Goal: Information Seeking & Learning: Find specific fact

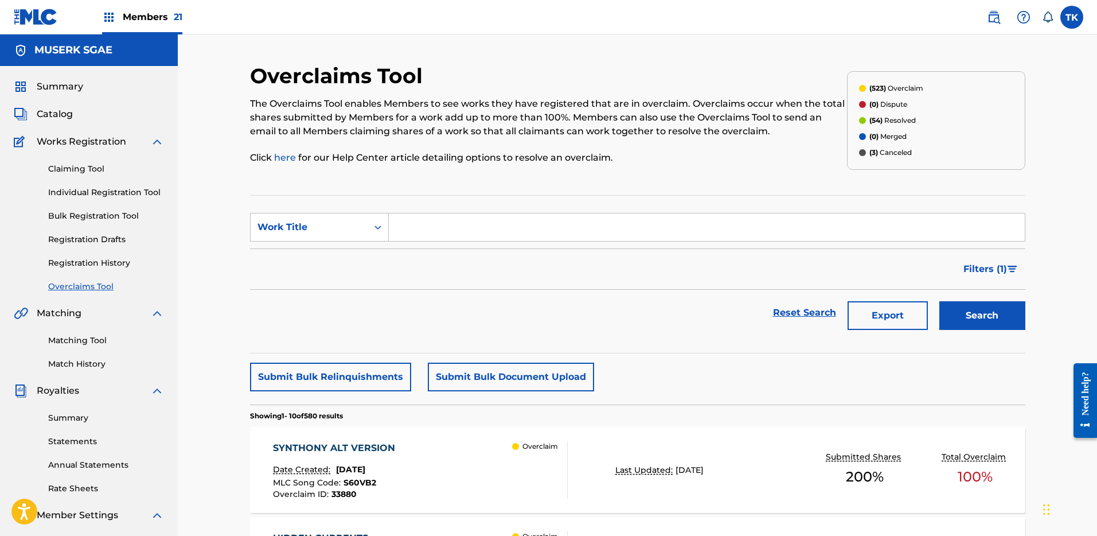
click at [987, 13] on img at bounding box center [994, 17] width 14 height 14
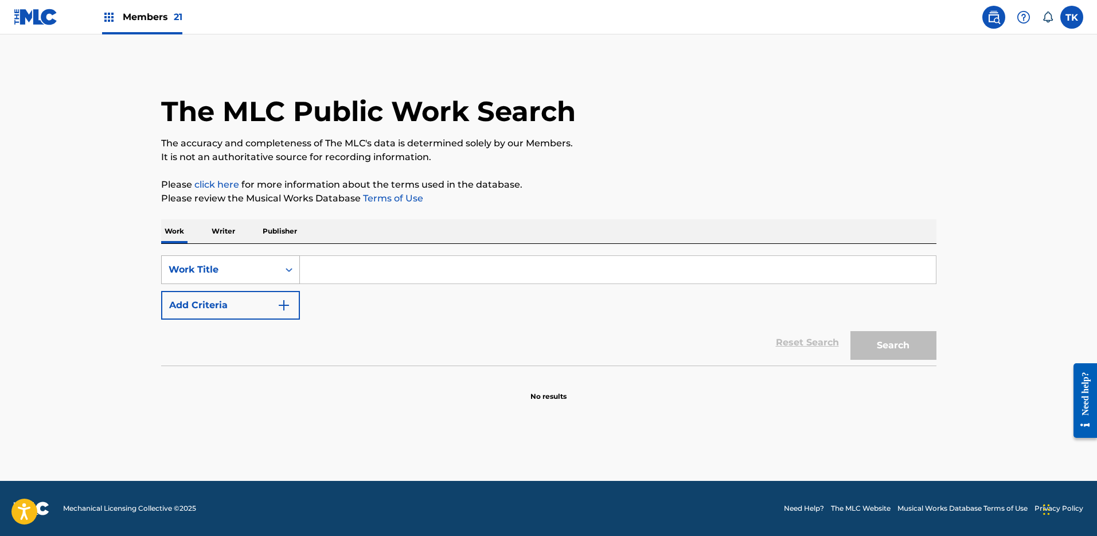
click at [276, 263] on div "Work Title" at bounding box center [220, 270] width 117 height 22
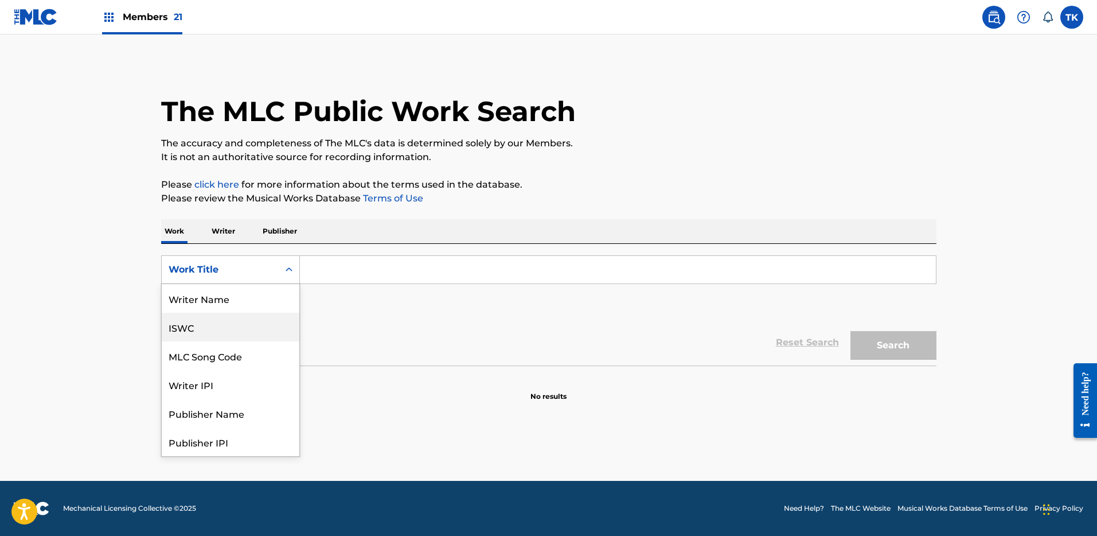
click at [255, 326] on div "ISWC" at bounding box center [231, 327] width 138 height 29
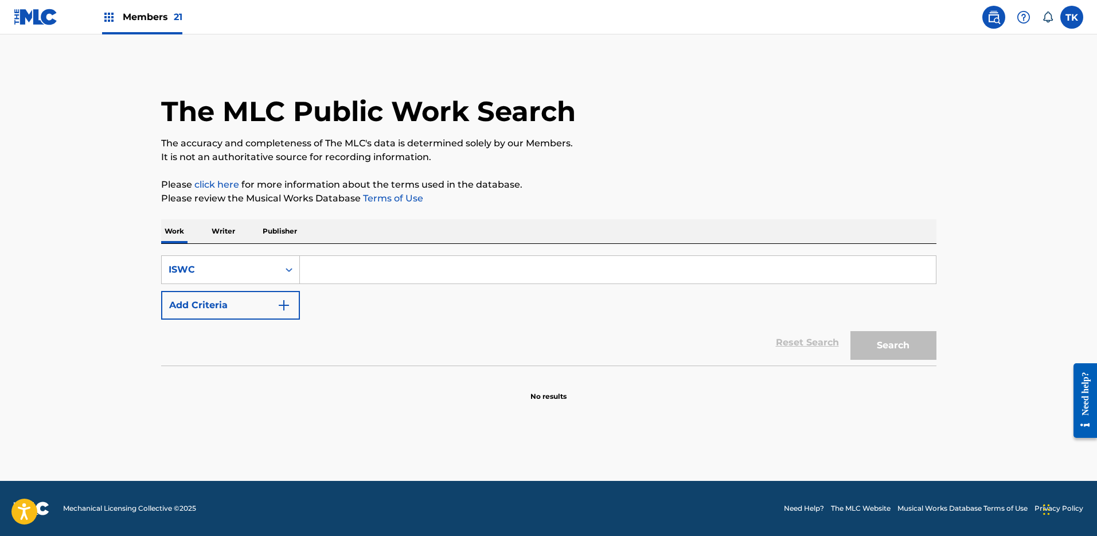
click at [368, 275] on input "Search Form" at bounding box center [618, 270] width 636 height 28
paste input "T3051293864"
type input "T3051293864"
click at [851, 331] on button "Search" at bounding box center [894, 345] width 86 height 29
click at [169, 20] on span "Members 21" at bounding box center [153, 16] width 60 height 13
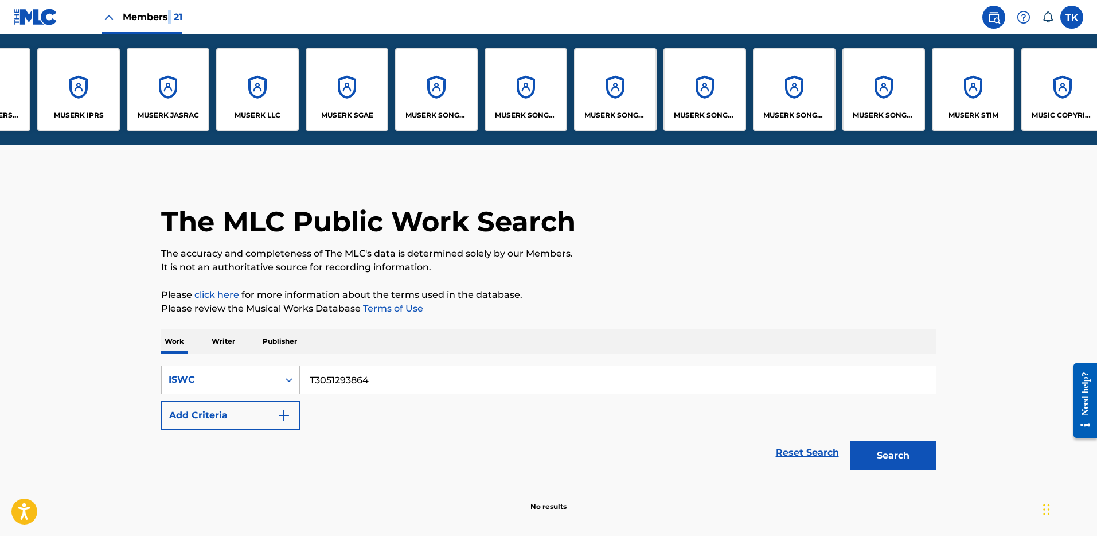
scroll to position [0, 658]
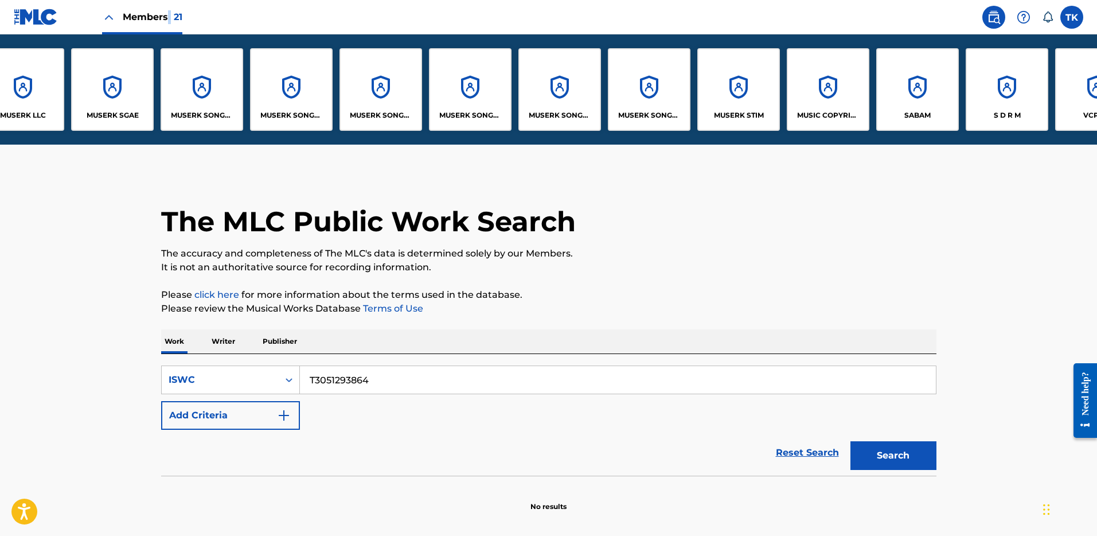
click at [741, 90] on div "MUSERK STIM" at bounding box center [738, 89] width 83 height 83
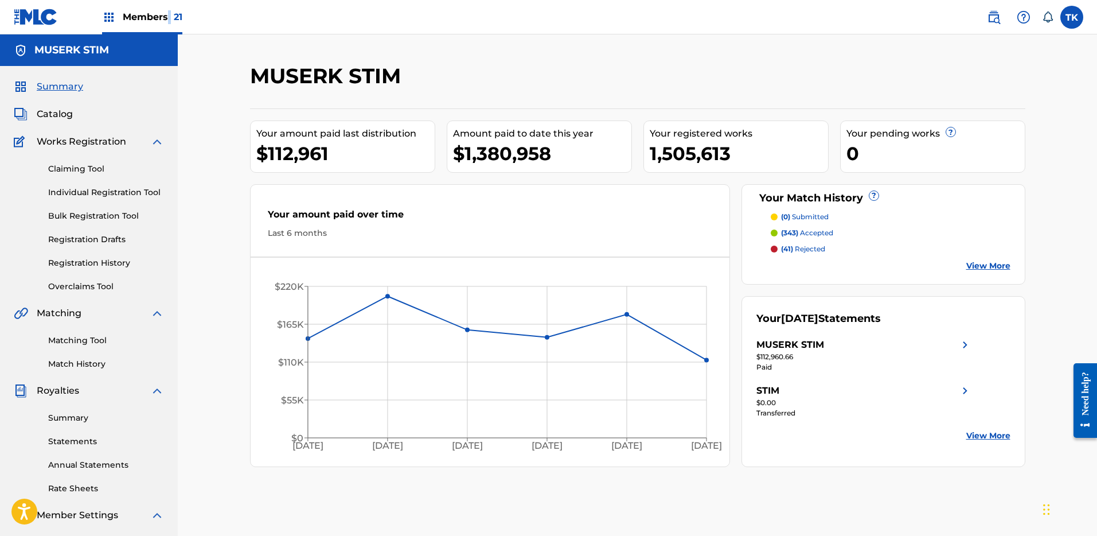
click at [80, 192] on link "Individual Registration Tool" at bounding box center [106, 192] width 116 height 12
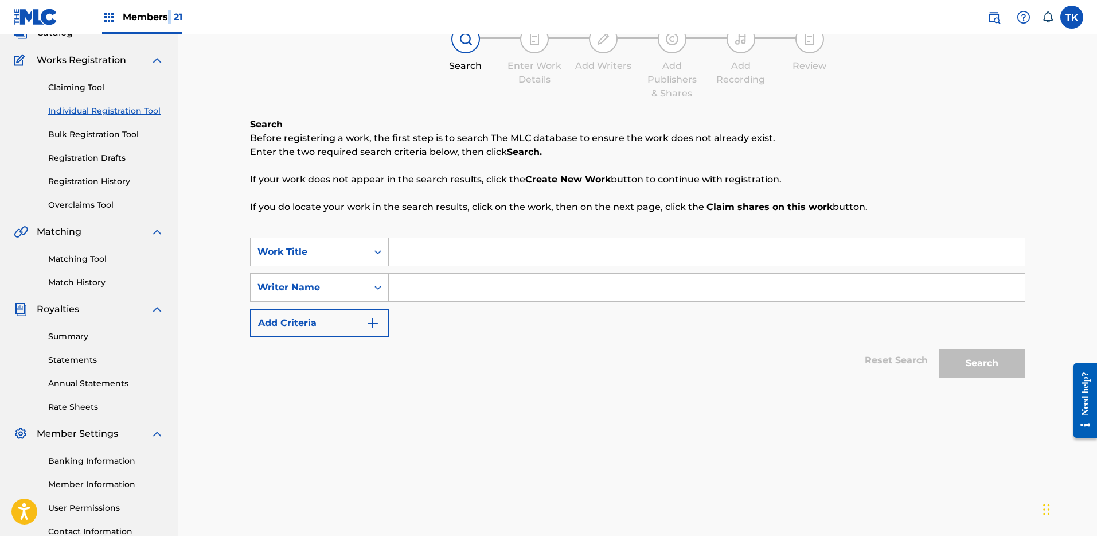
scroll to position [100, 0]
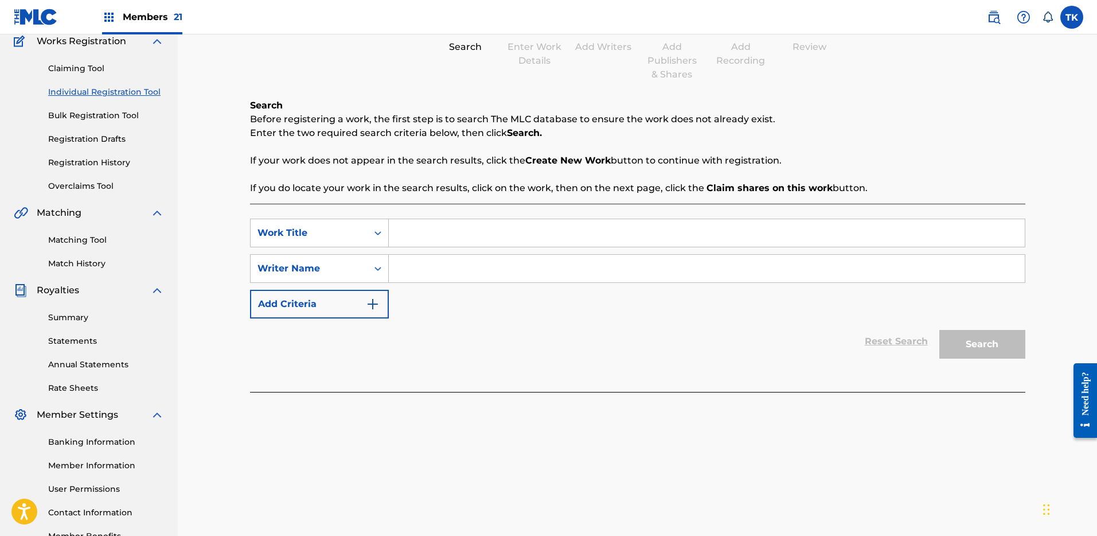
click at [651, 212] on div "SearchWithCriteriaf9027407-b5ce-4378-ace6-23934f85729d Work Title SearchWithCri…" at bounding box center [637, 298] width 775 height 188
click at [652, 234] on input "Search Form" at bounding box center [707, 233] width 636 height 28
